Goal: Task Accomplishment & Management: Complete application form

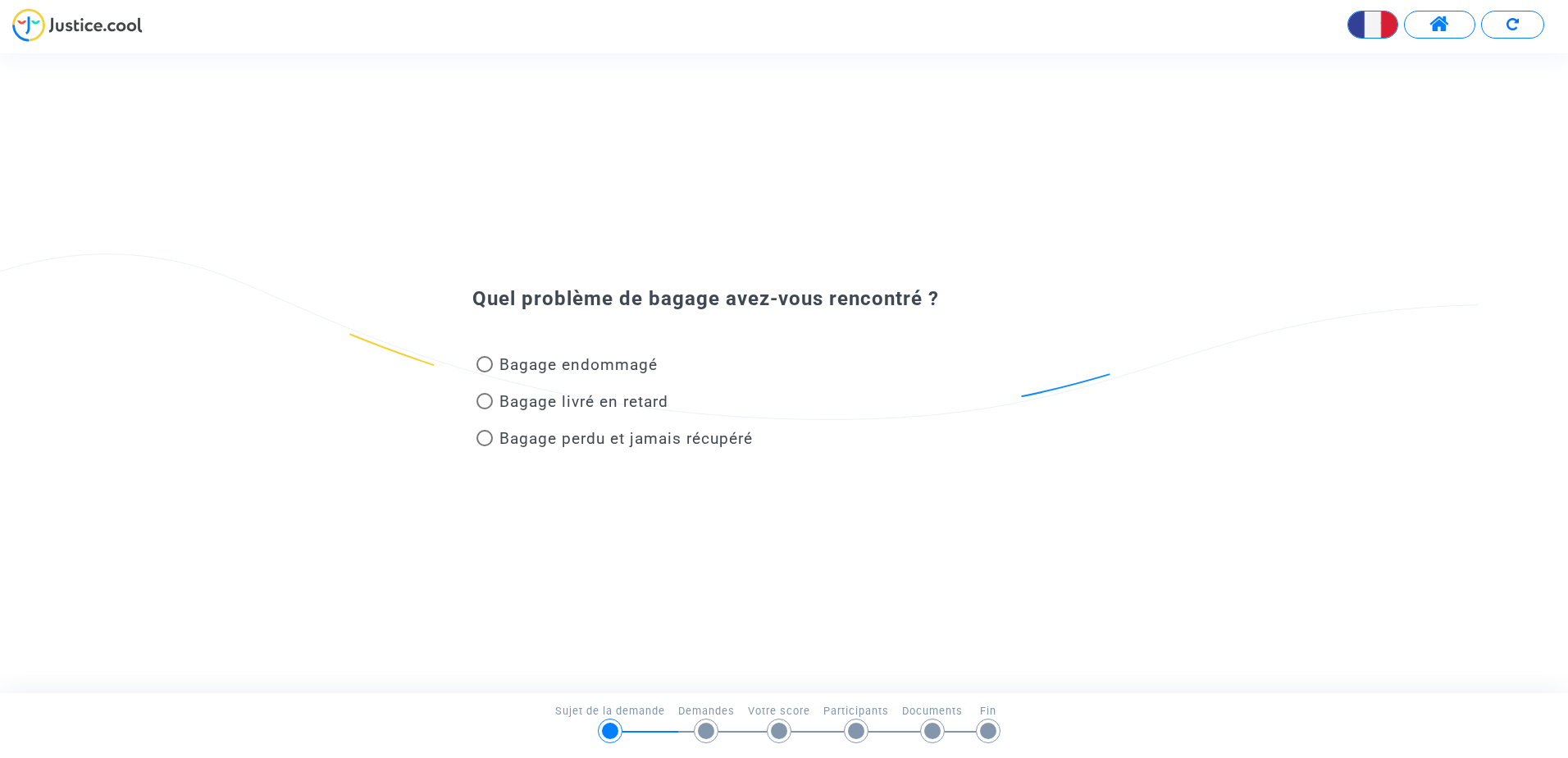
click at [72, 29] on img at bounding box center [77, 25] width 131 height 34
click at [635, 376] on mat-radio-button "Bagage endommagé" at bounding box center [567, 368] width 181 height 28
radio input "true"
click at [633, 363] on span "Bagage endommagé" at bounding box center [579, 364] width 158 height 19
click at [484, 372] on input "Bagage endommagé" at bounding box center [484, 372] width 1 height 1
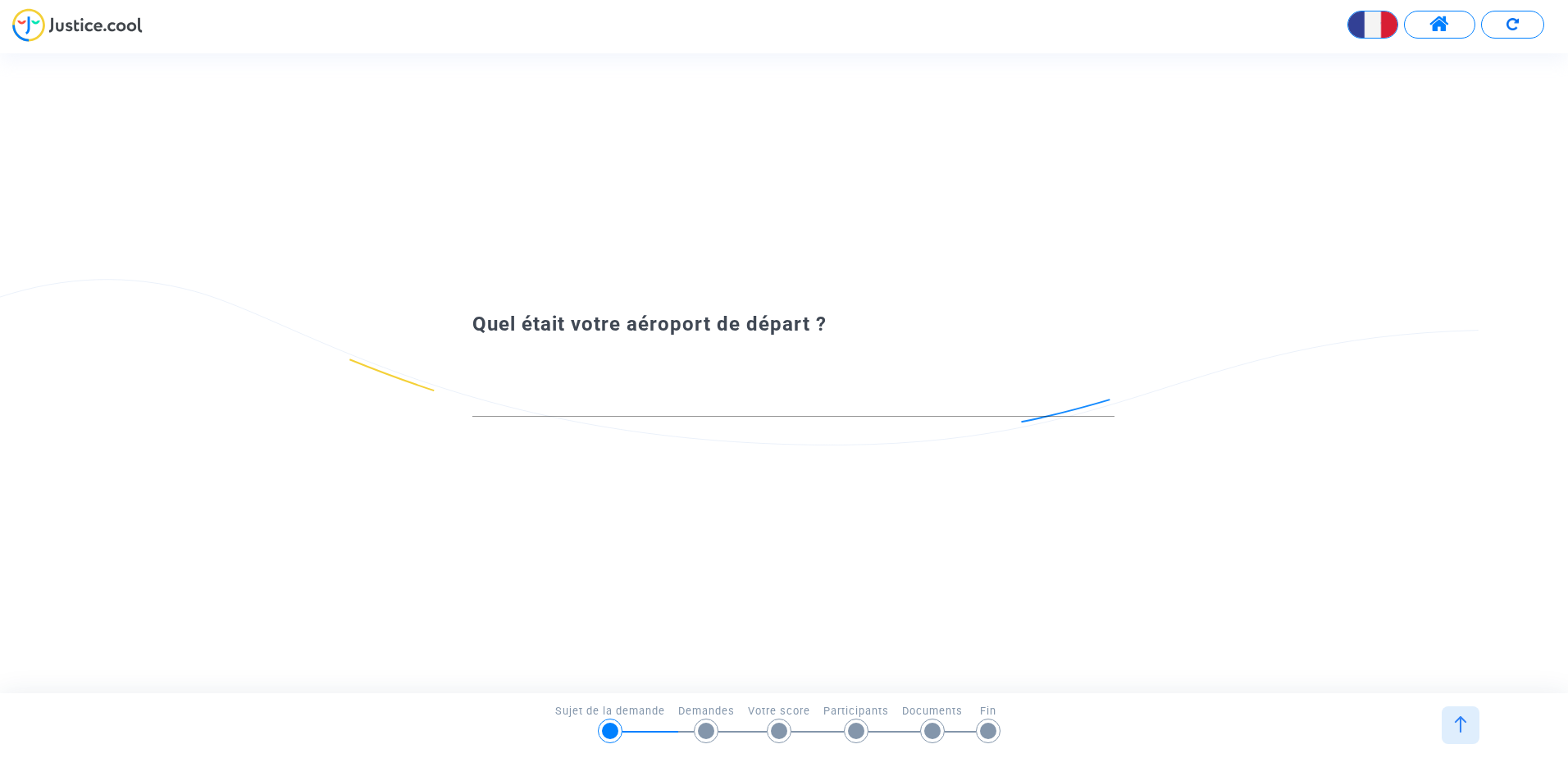
click at [785, 426] on div at bounding box center [794, 405] width 643 height 60
click at [787, 408] on input at bounding box center [794, 401] width 643 height 16
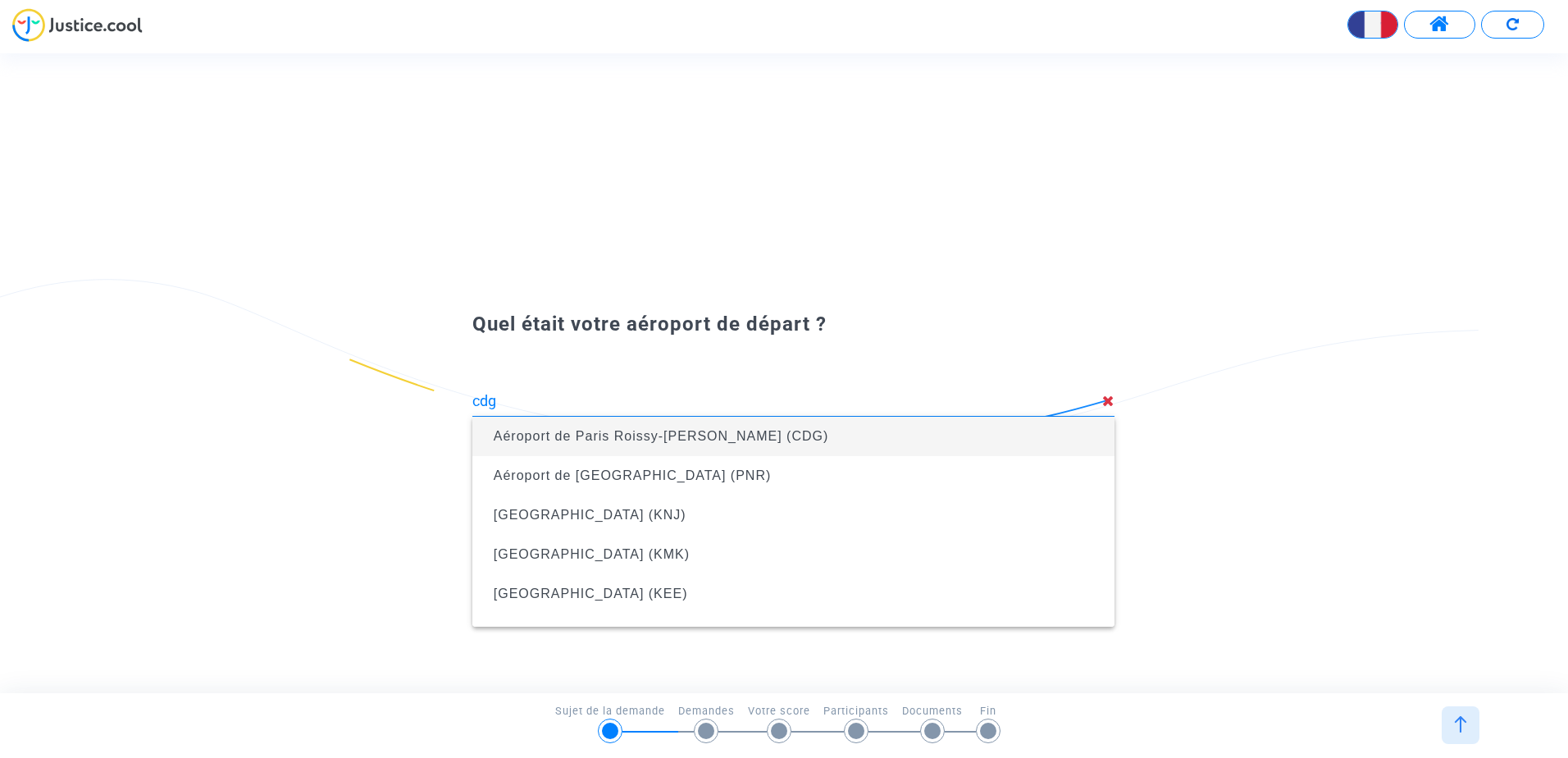
click at [554, 442] on span "Aéroport de Paris Roissy-[PERSON_NAME] (CDG)" at bounding box center [661, 436] width 335 height 14
type input "Aéroport de Paris Roissy-[PERSON_NAME] (CDG)"
type input "vesoul"
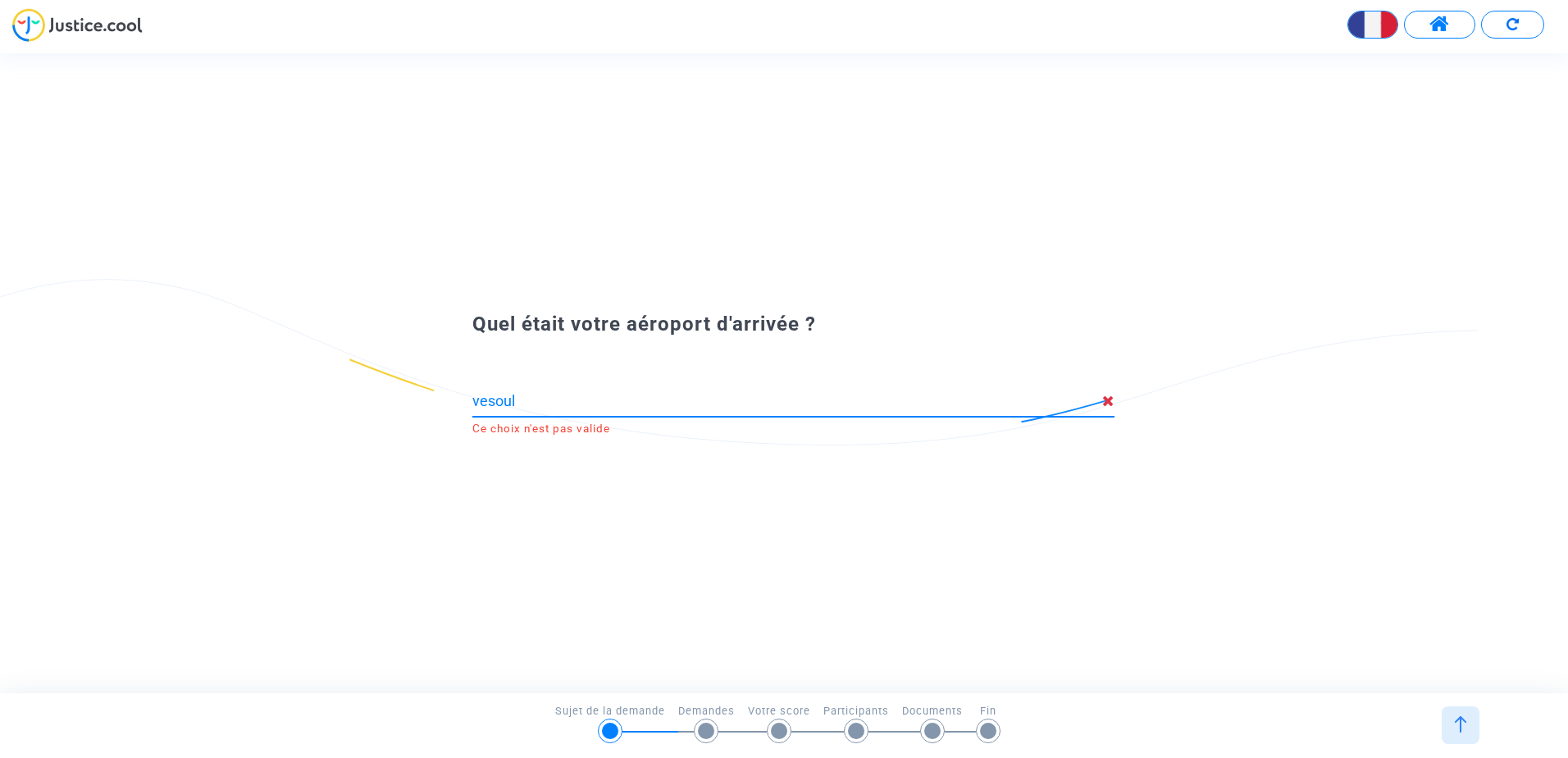
drag, startPoint x: 593, startPoint y: 408, endPoint x: 461, endPoint y: 369, distance: 137.6
click at [461, 369] on div "vesoul Ce choix n'est pas valide" at bounding box center [784, 387] width 706 height 97
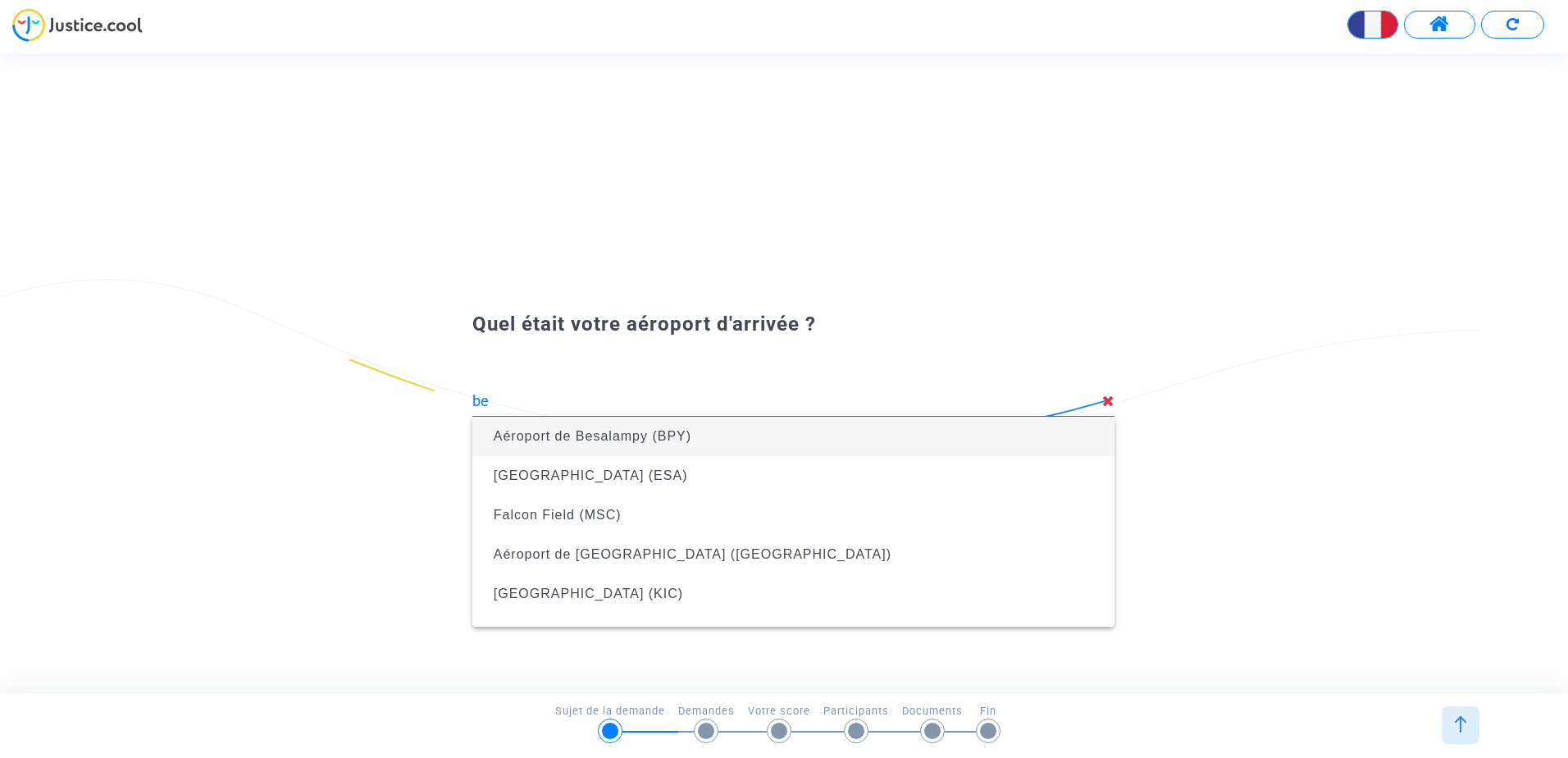
type input "b"
click at [749, 441] on span "Dole-[GEOGRAPHIC_DATA] (DLE)" at bounding box center [793, 436] width 616 height 39
type input "Dole-[GEOGRAPHIC_DATA] (DLE)"
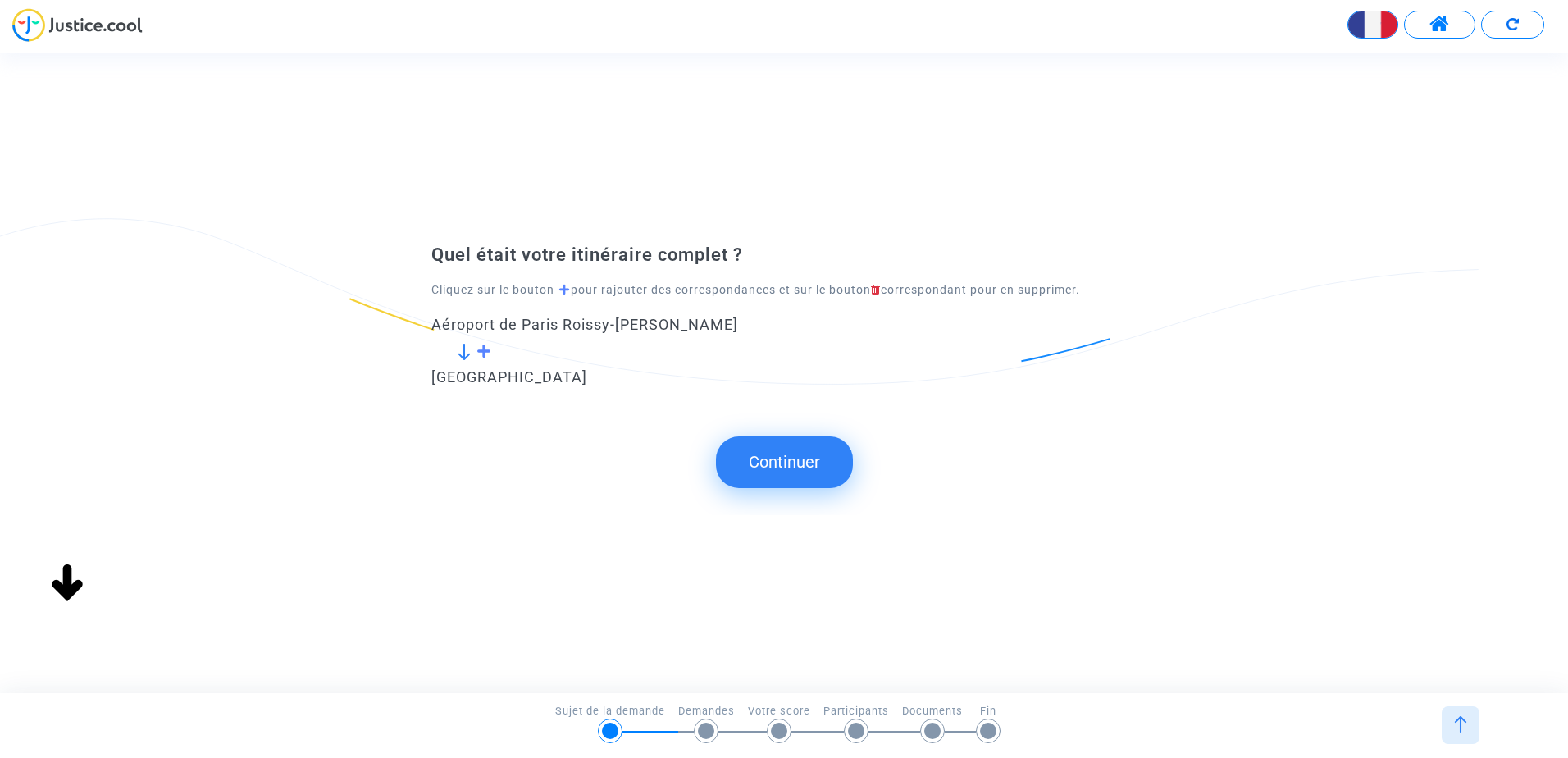
click at [758, 460] on button "Continuer" at bounding box center [785, 461] width 137 height 51
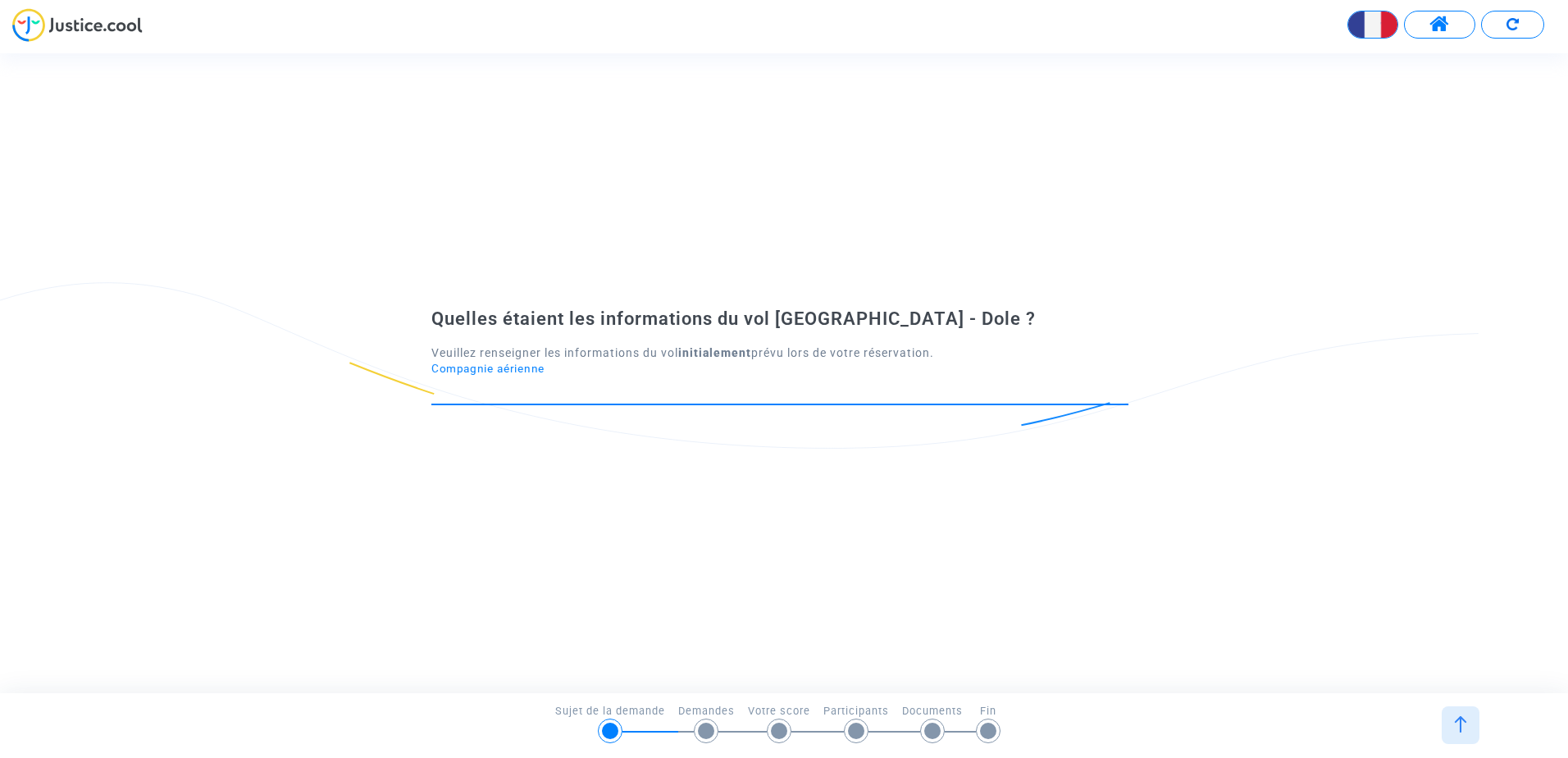
click at [660, 396] on input "Compagnie aérienne" at bounding box center [780, 389] width 697 height 16
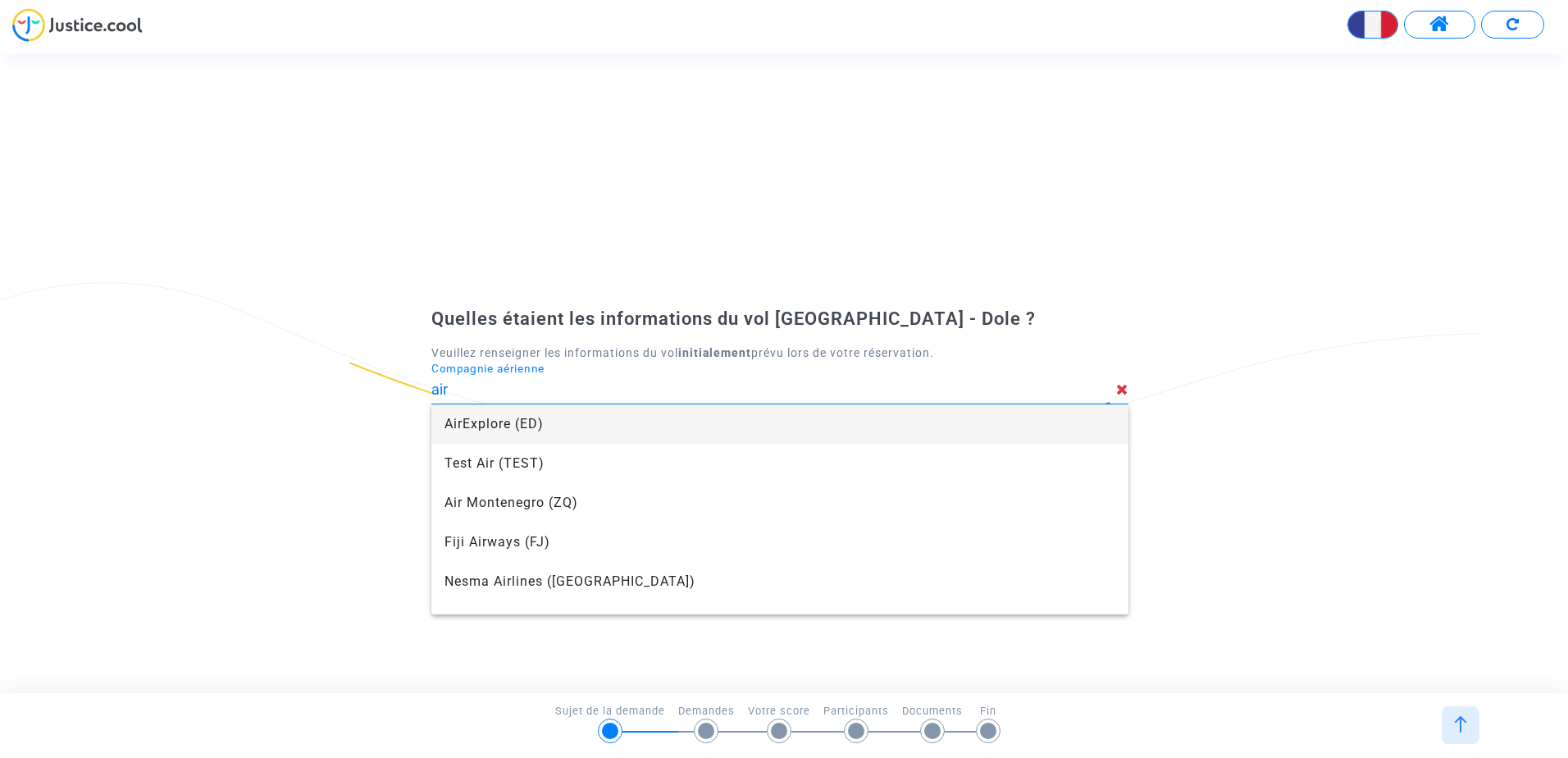
click at [653, 420] on span "AirExplore (ED)" at bounding box center [780, 424] width 671 height 39
type input "AirExplore"
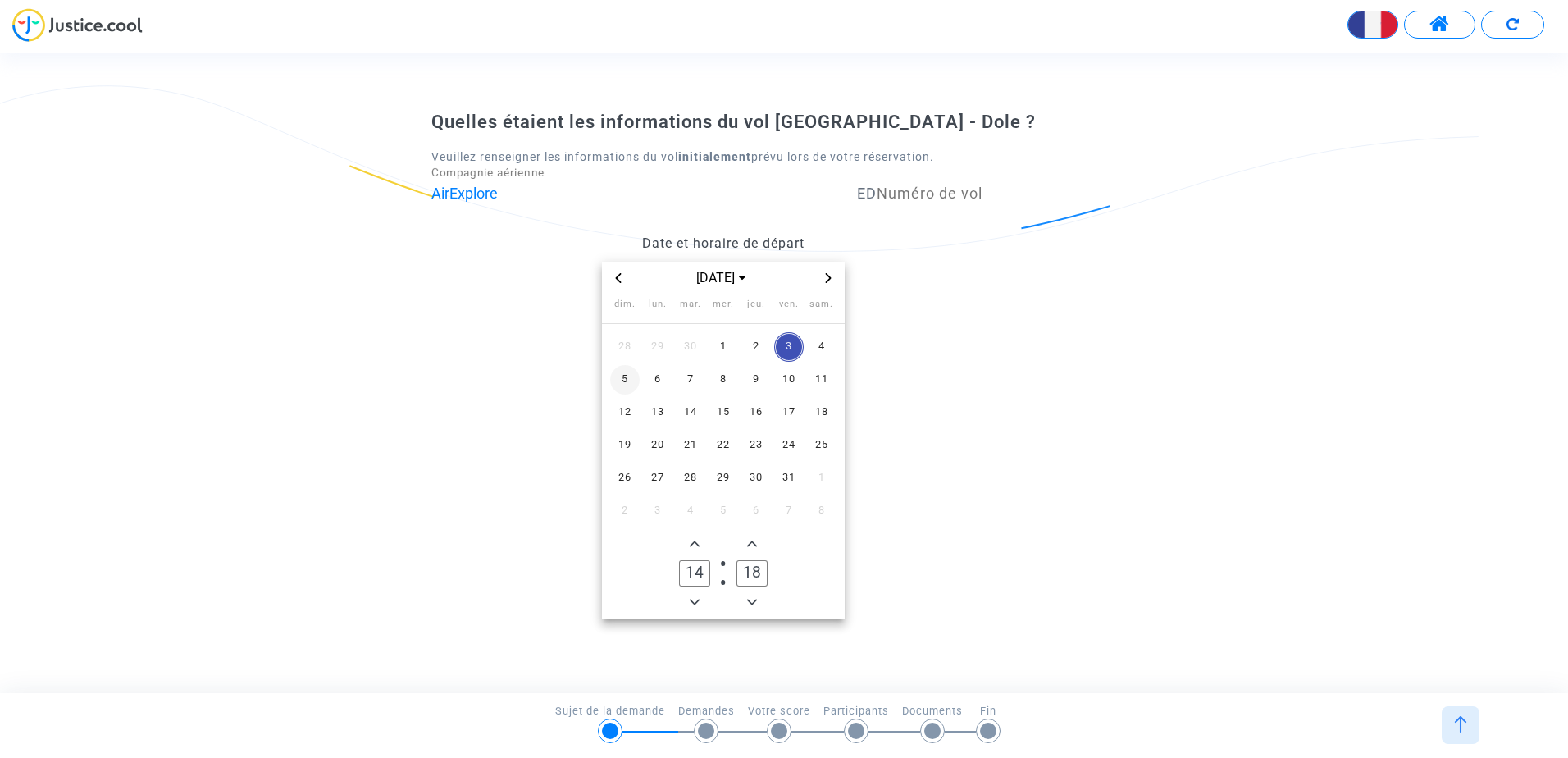
click at [622, 379] on span "5" at bounding box center [625, 379] width 29 height 29
click at [616, 273] on icon "Previous month" at bounding box center [618, 277] width 10 height 10
click at [667, 395] on td "8" at bounding box center [658, 379] width 33 height 33
click at [924, 195] on input "Numéro de vol" at bounding box center [1007, 194] width 260 height 16
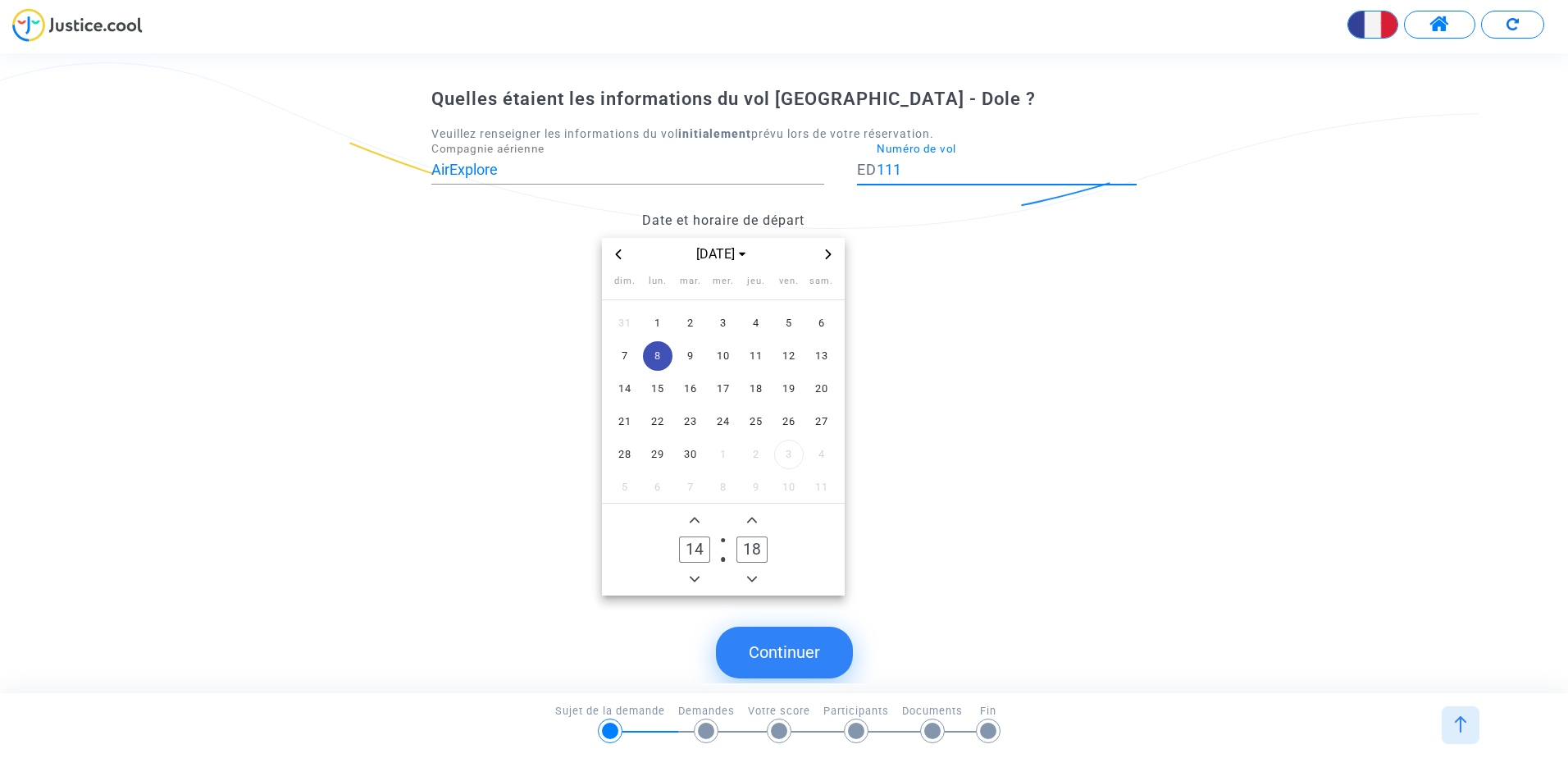
type input "111"
click at [662, 352] on span "8" at bounding box center [658, 355] width 29 height 29
click at [792, 663] on button "Continuer" at bounding box center [785, 651] width 137 height 51
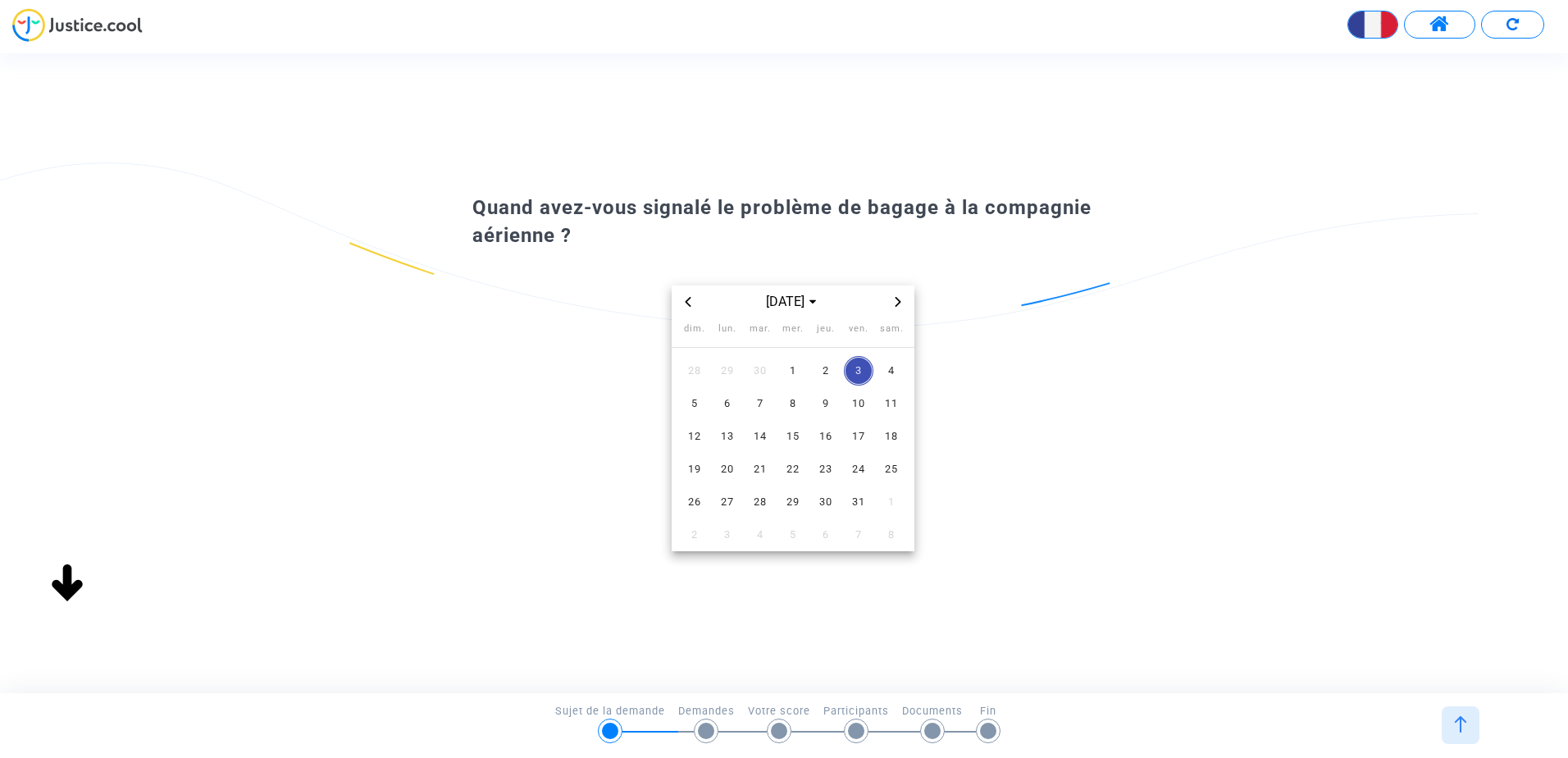
click at [687, 309] on span "Previous month" at bounding box center [688, 302] width 20 height 20
click at [749, 418] on td "9" at bounding box center [760, 403] width 33 height 33
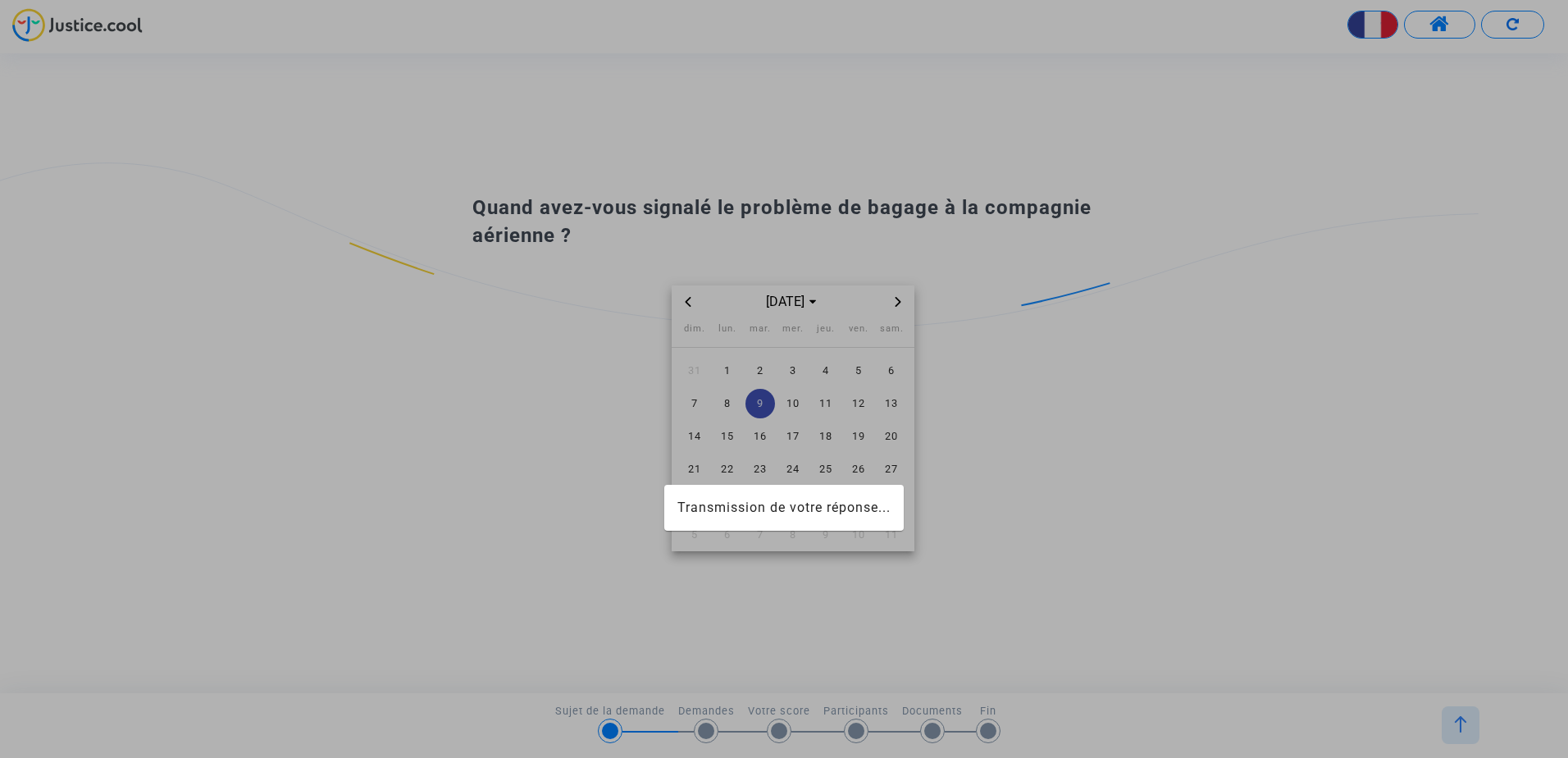
click at [762, 396] on span "9" at bounding box center [760, 403] width 29 height 29
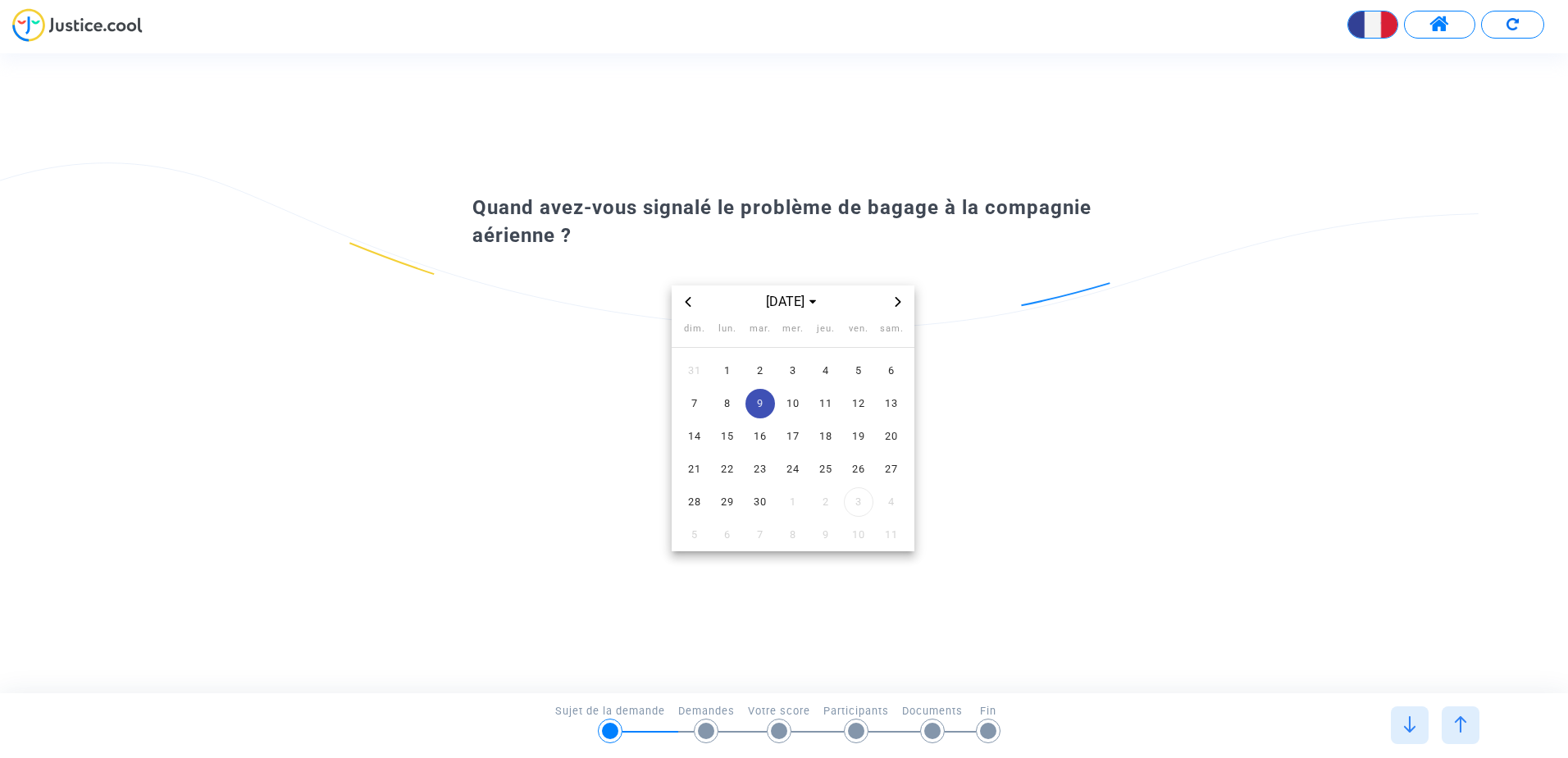
click at [762, 398] on span "9" at bounding box center [760, 403] width 29 height 29
click at [766, 401] on span "9" at bounding box center [760, 403] width 29 height 29
click at [1198, 383] on div "Quand avez-vous signalé le problème de bagage à la compagnie aérienne ? [DATE] …" at bounding box center [784, 372] width 1568 height 372
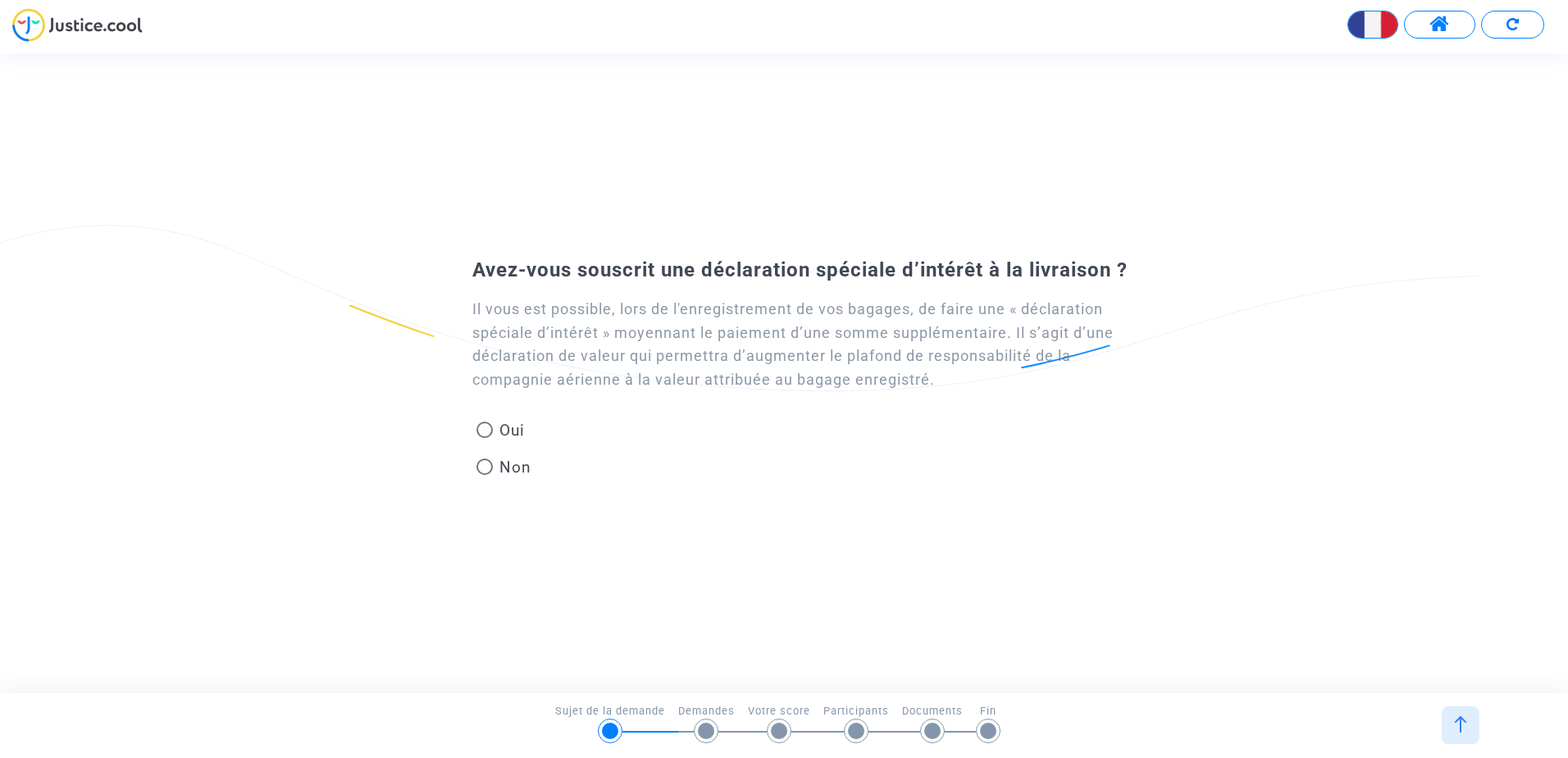
click at [499, 480] on mat-radio-button "Non" at bounding box center [504, 470] width 55 height 28
radio input "true"
click at [512, 459] on span "Non" at bounding box center [512, 467] width 38 height 22
click at [484, 475] on input "Non" at bounding box center [484, 475] width 1 height 1
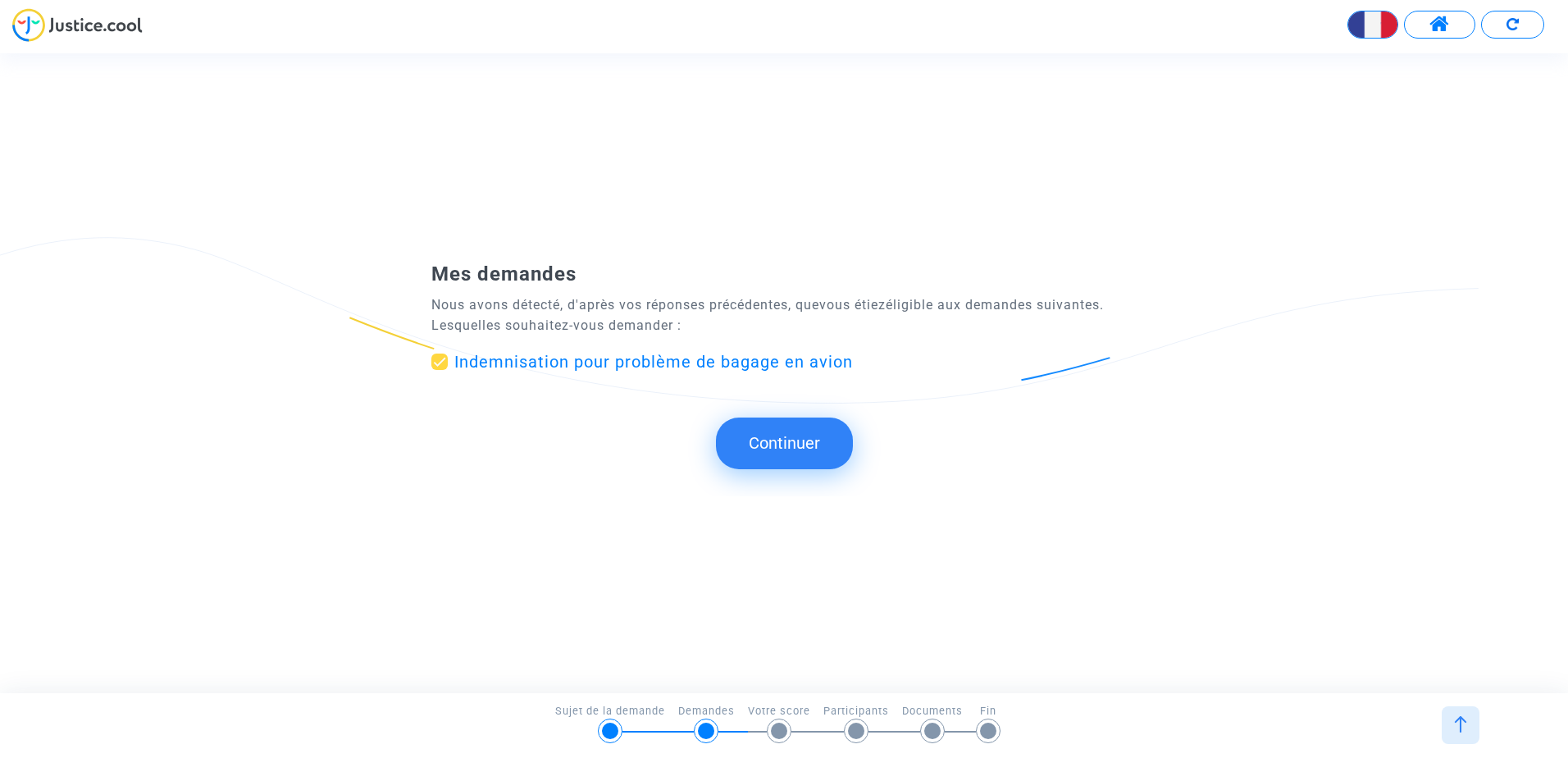
click at [791, 444] on button "Continuer" at bounding box center [785, 443] width 137 height 51
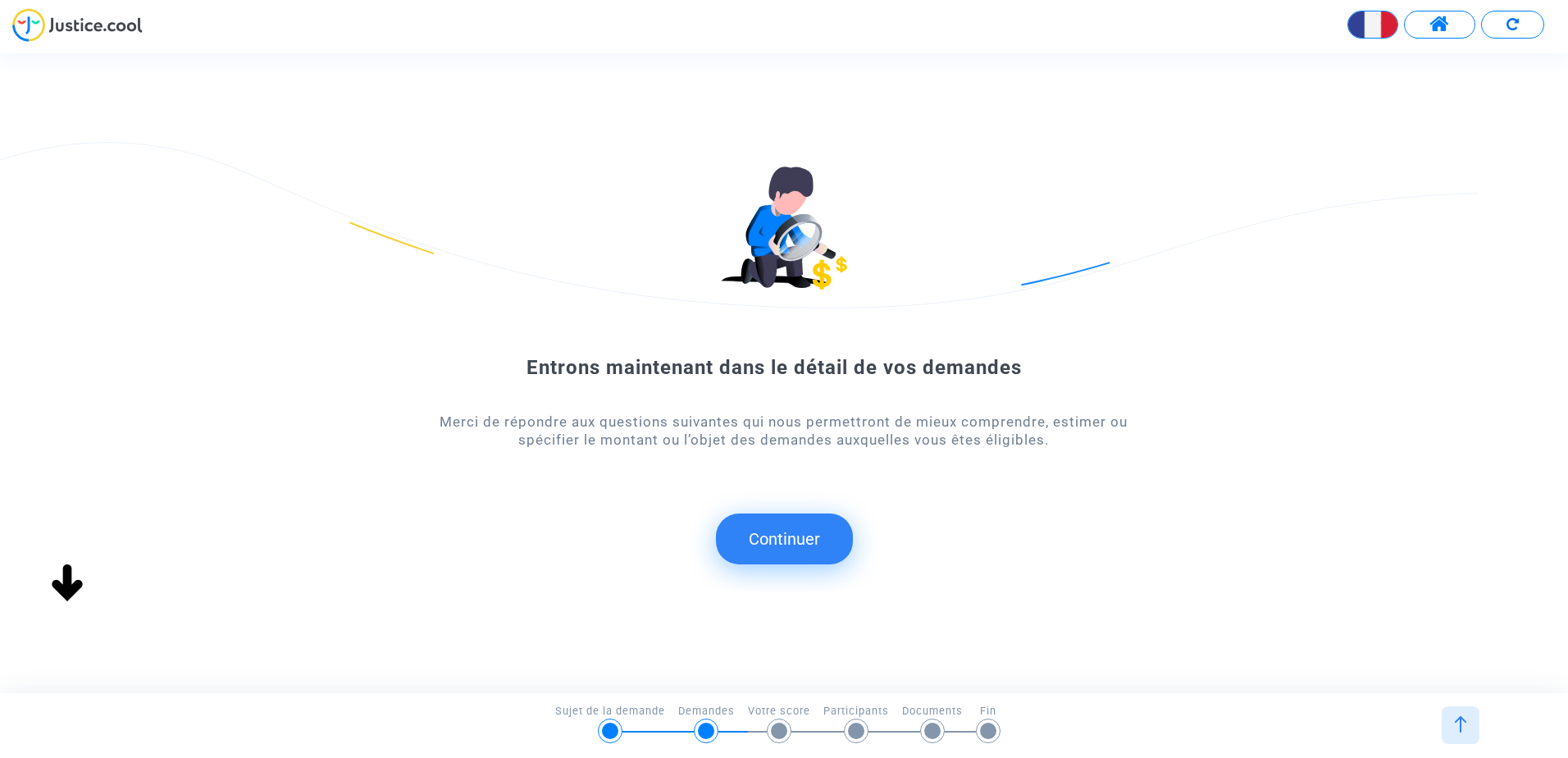
click at [769, 537] on button "Continuer" at bounding box center [785, 539] width 137 height 51
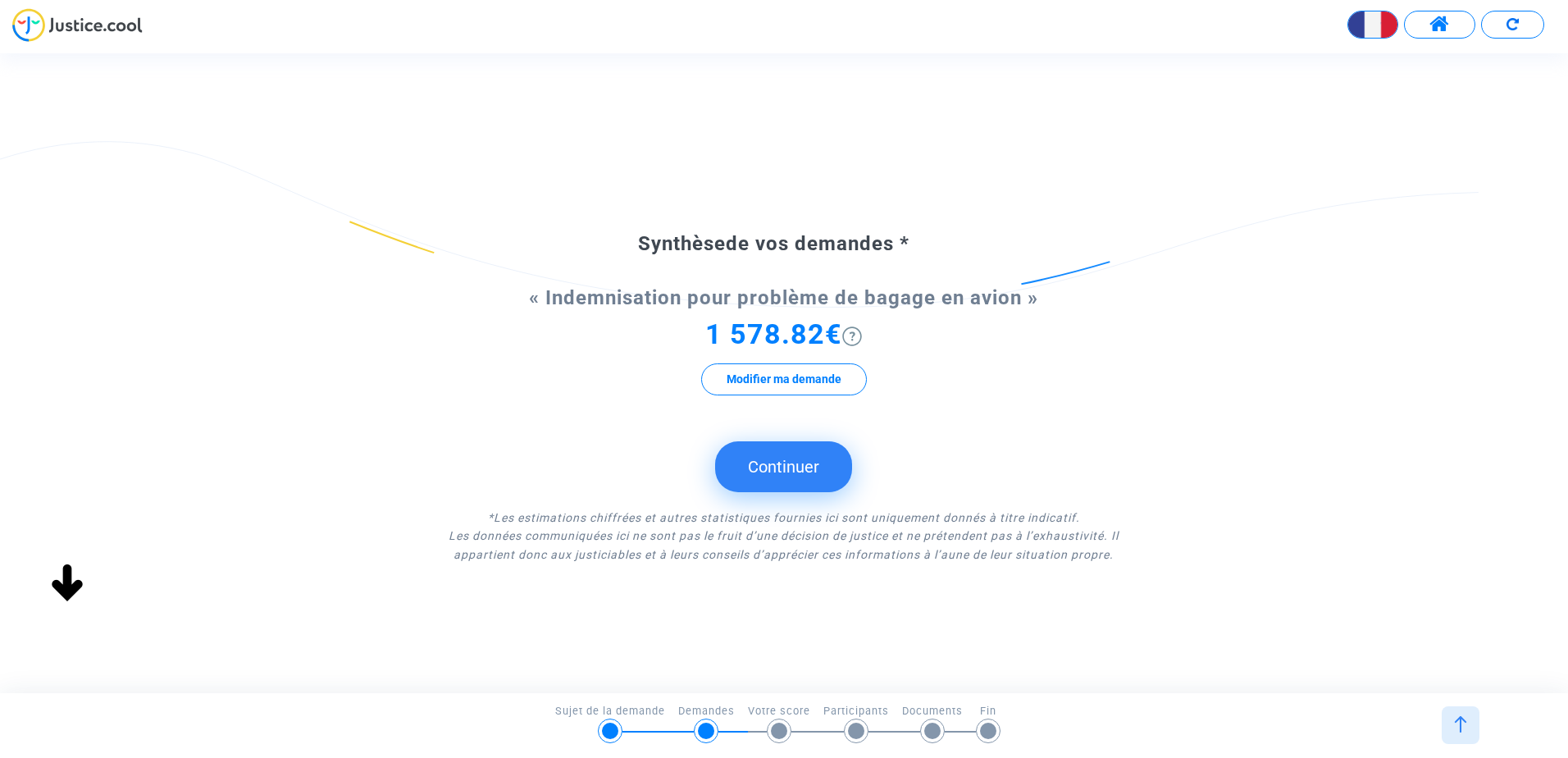
click at [798, 465] on button "Continuer" at bounding box center [784, 466] width 137 height 51
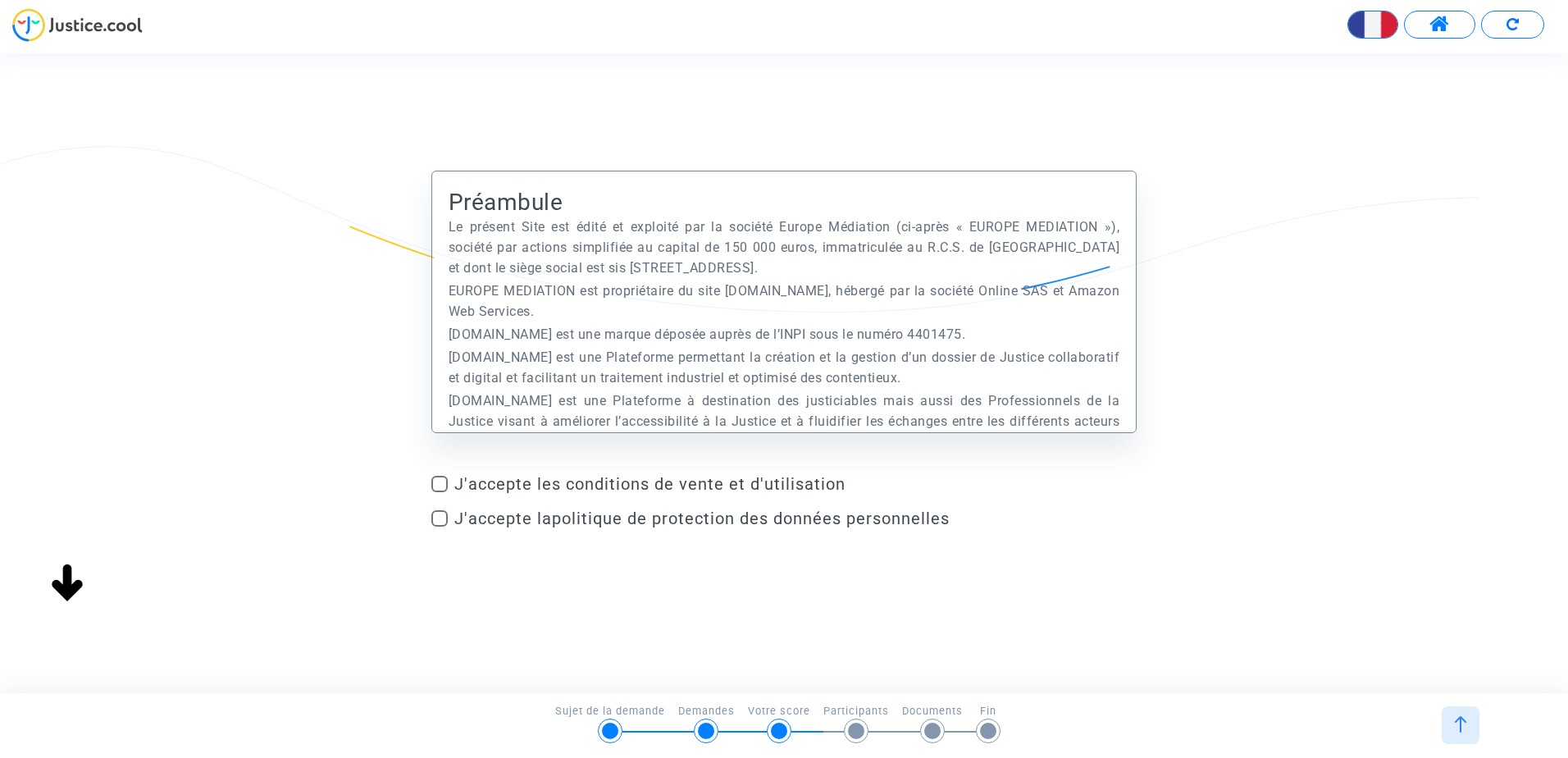
click at [760, 482] on span "J'accepte les conditions de vente et d'utilisation" at bounding box center [796, 483] width 683 height 20
click at [440, 492] on input "J'accepte les conditions de vente et d'utilisation" at bounding box center [439, 492] width 1 height 1
checkbox input "true"
click at [764, 496] on mat-checkbox "J'accepte les conditions de vente et d'utilisation" at bounding box center [784, 487] width 706 height 27
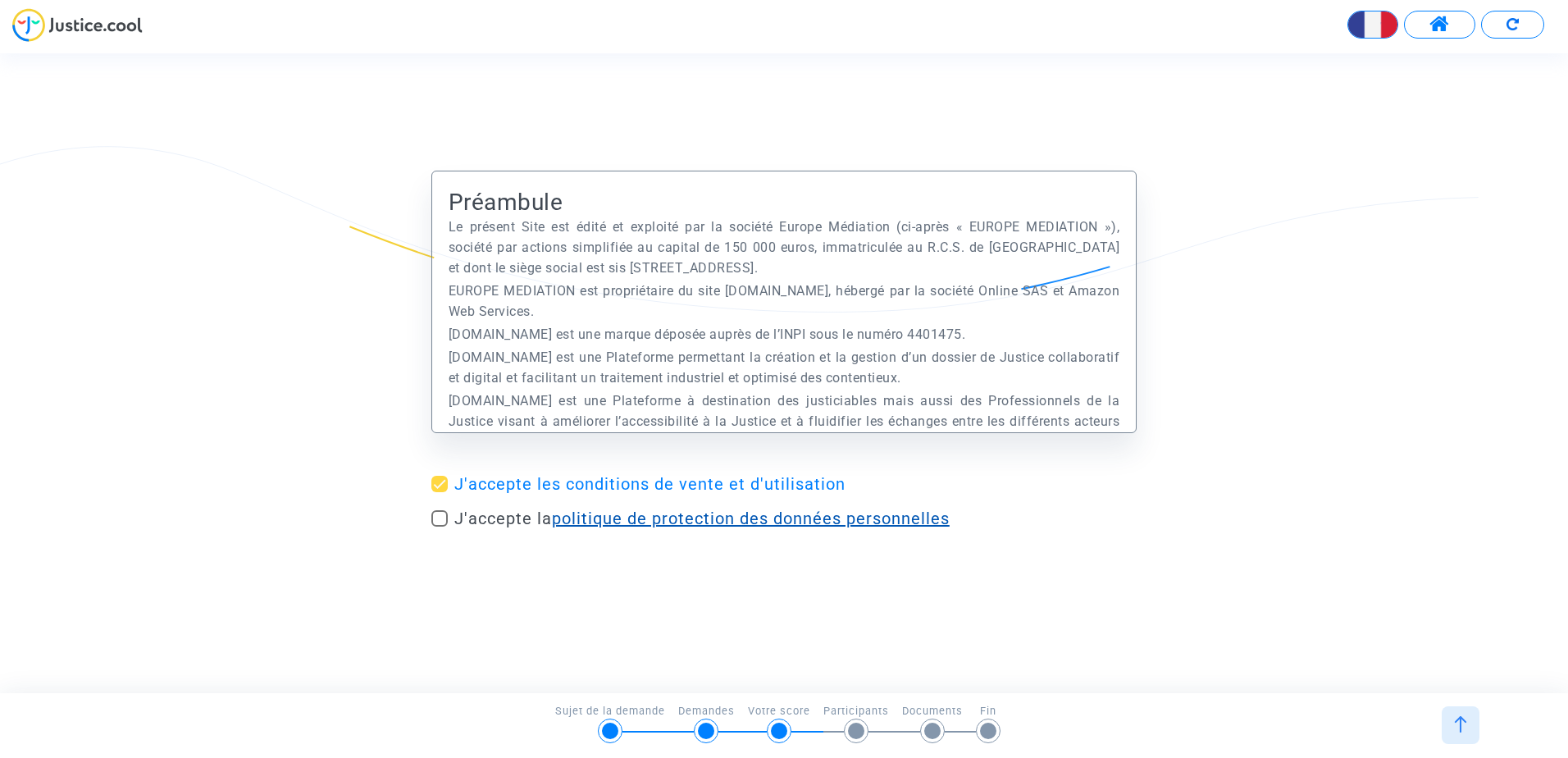
click at [779, 515] on link "politique de protection des données personnelles" at bounding box center [751, 518] width 398 height 20
click at [470, 533] on mat-checkbox "J'accepte la politique de protection des données personnelles" at bounding box center [784, 522] width 706 height 27
click at [432, 515] on span at bounding box center [439, 518] width 16 height 16
click at [439, 526] on input "J'accepte la politique de protection des données personnelles" at bounding box center [439, 526] width 1 height 1
checkbox input "true"
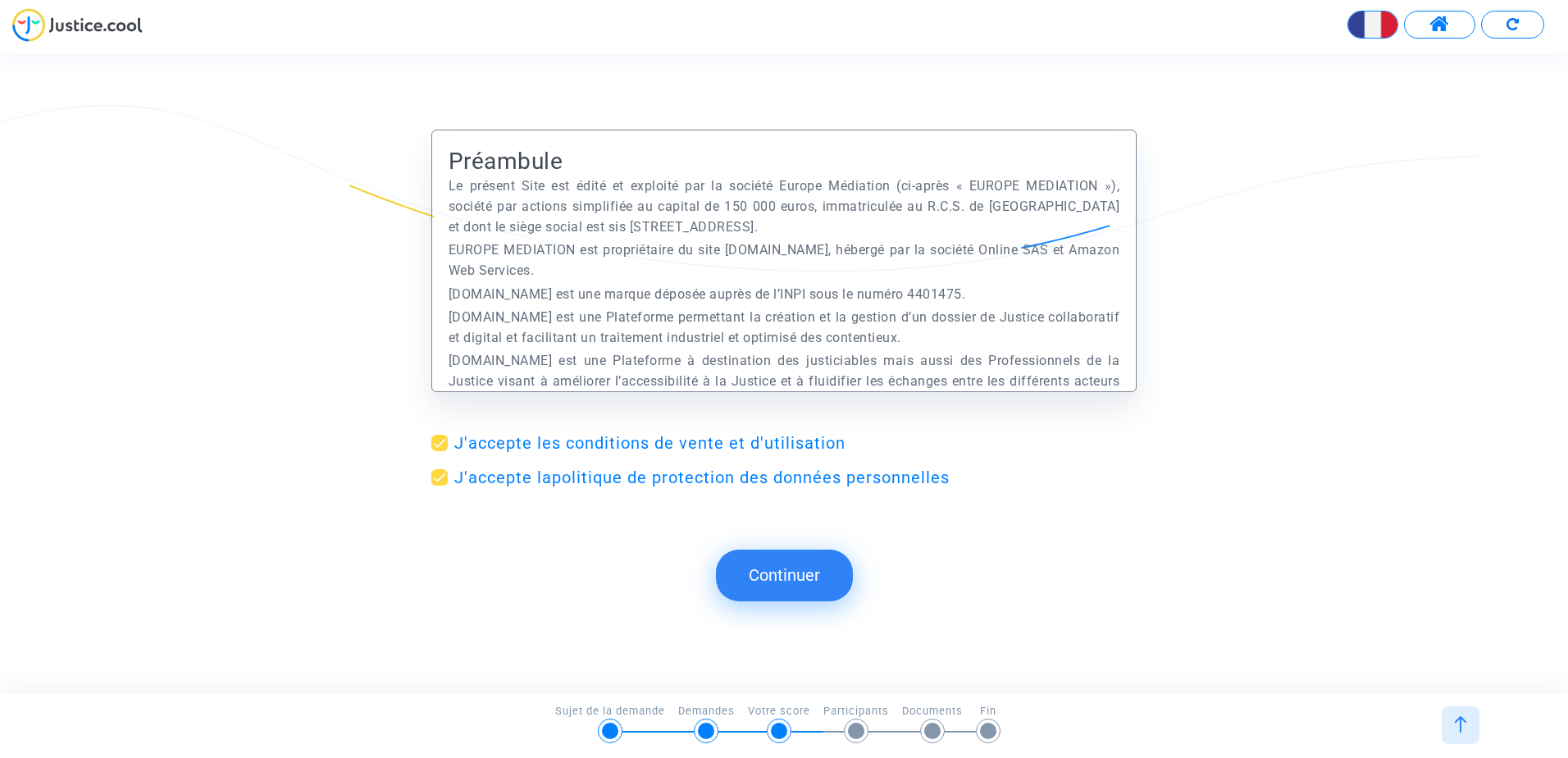
click at [804, 581] on button "Continuer" at bounding box center [785, 574] width 137 height 51
click at [1459, 16] on button at bounding box center [1440, 24] width 71 height 28
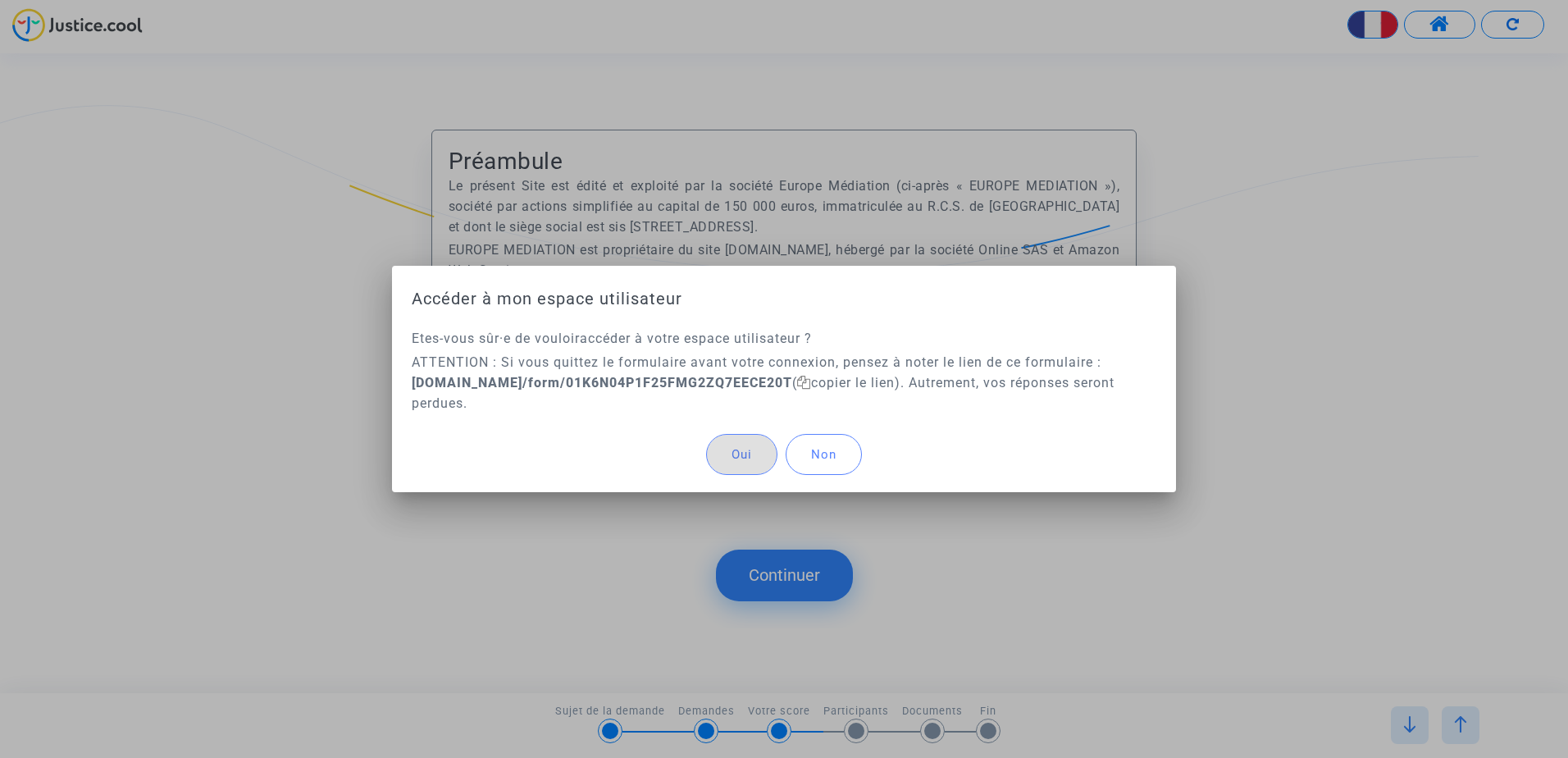
click at [834, 460] on span "Non" at bounding box center [824, 454] width 26 height 15
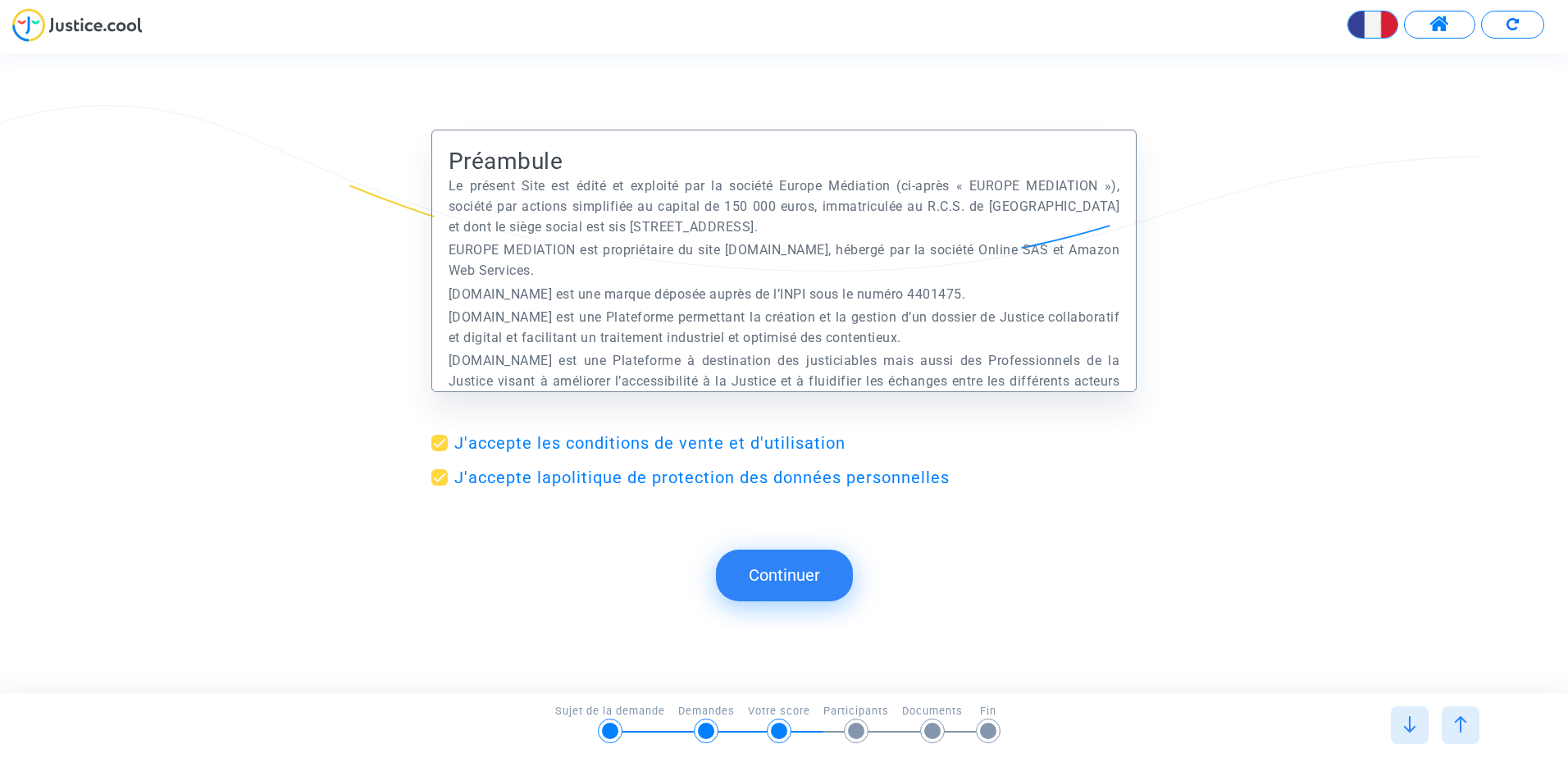
click at [74, 28] on img at bounding box center [77, 25] width 131 height 34
